Goal: Information Seeking & Learning: Learn about a topic

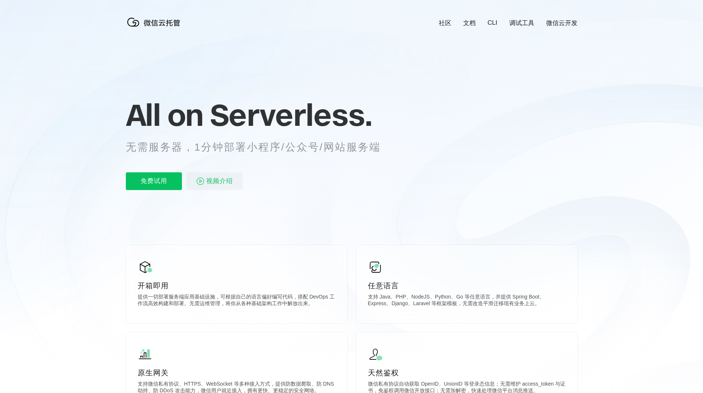
click at [596, 95] on icon at bounding box center [351, 199] width 708 height 398
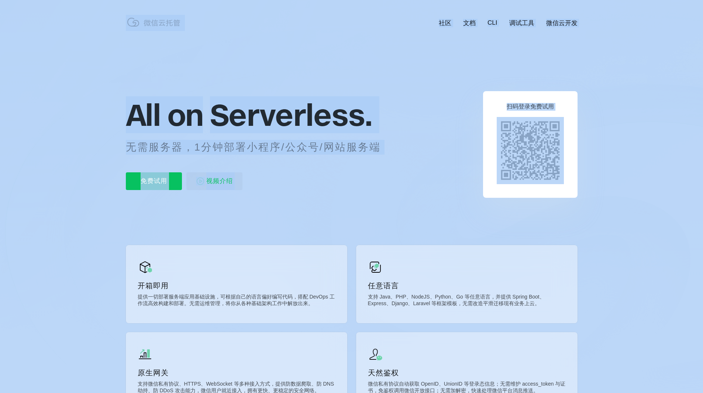
drag, startPoint x: 574, startPoint y: 153, endPoint x: 641, endPoint y: 156, distance: 67.6
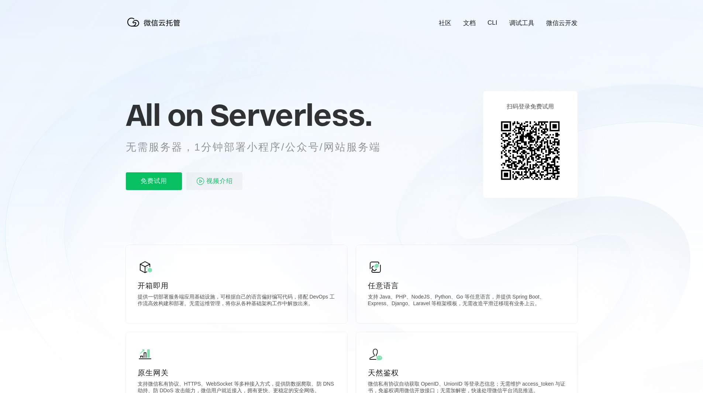
click at [641, 156] on icon at bounding box center [351, 199] width 708 height 398
